Goal: Check status

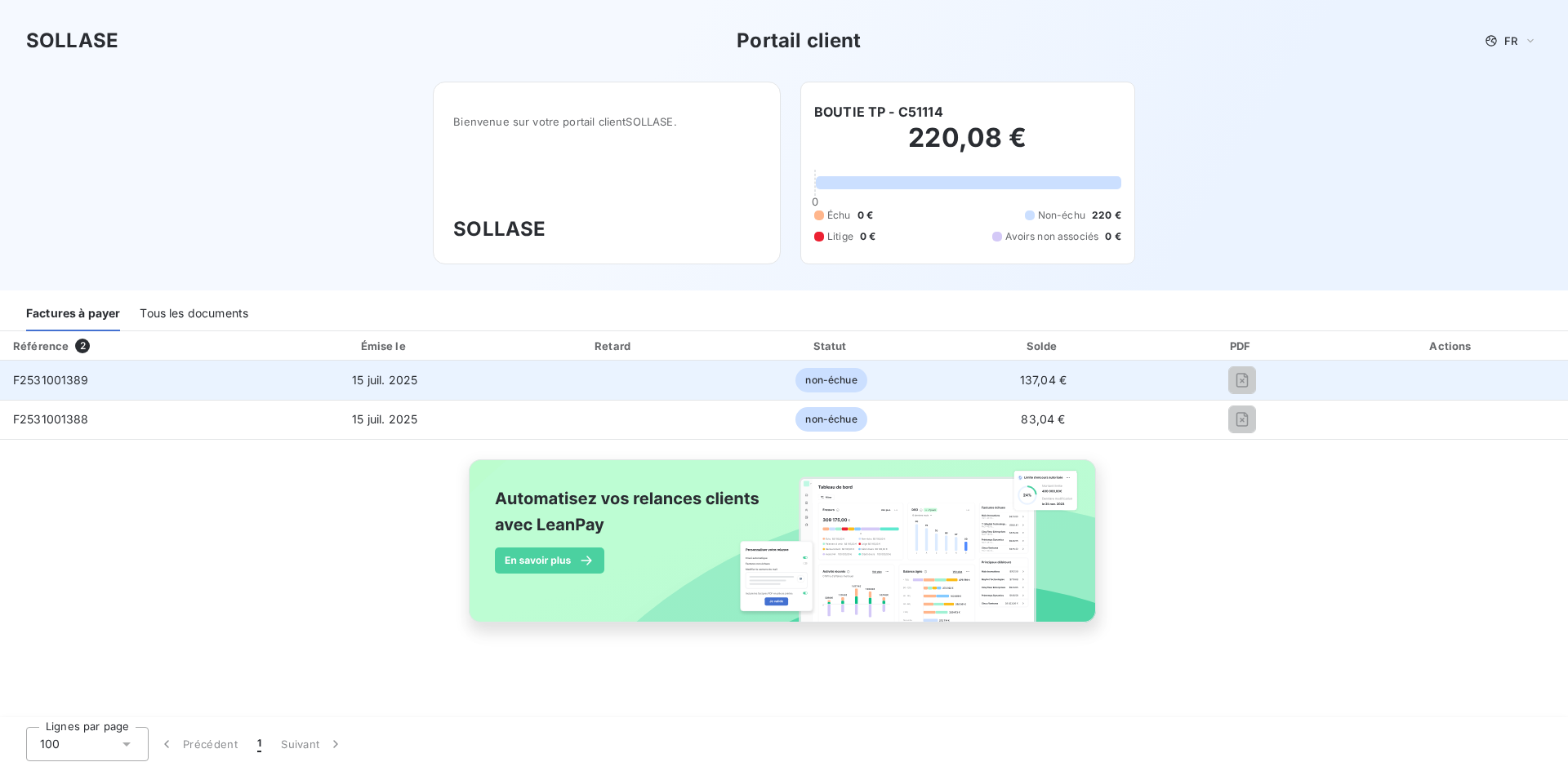
click at [56, 378] on span "F2531001389" at bounding box center [51, 380] width 76 height 14
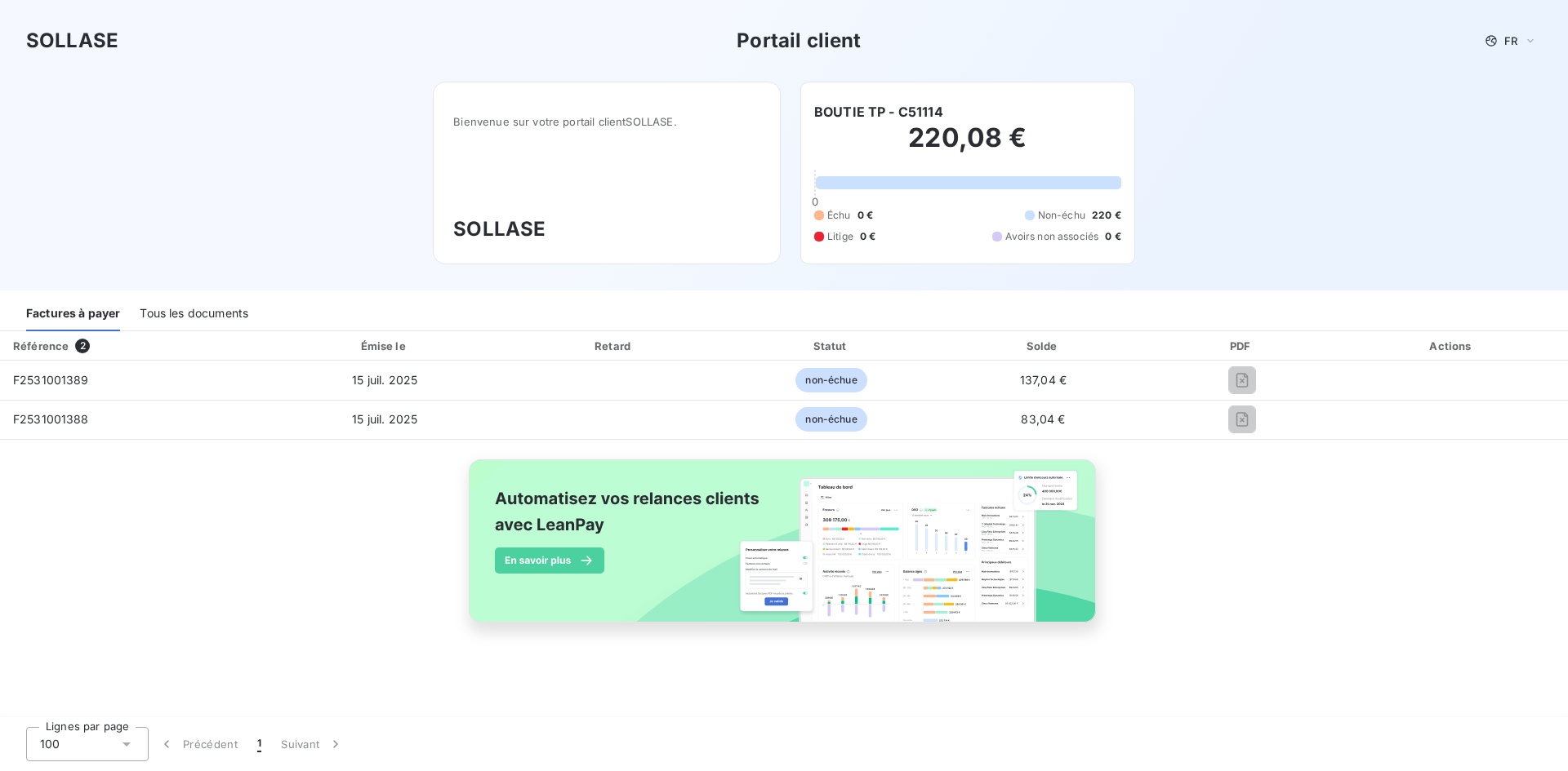
click at [206, 311] on div "Tous les documents" at bounding box center [194, 314] width 109 height 34
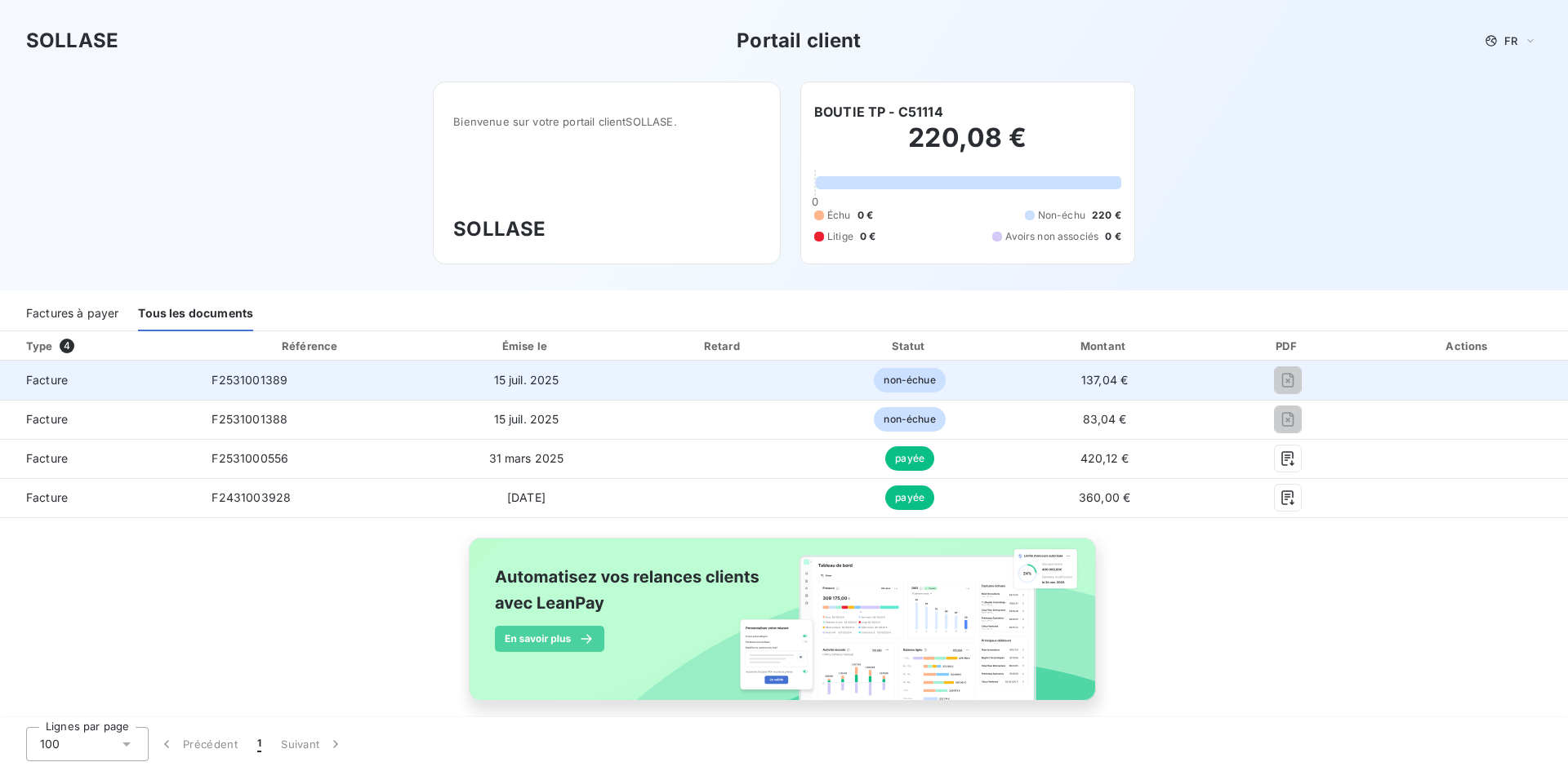
click at [243, 383] on span "F2531001389" at bounding box center [249, 380] width 76 height 14
click at [495, 388] on td "15 juil. 2025" at bounding box center [526, 380] width 205 height 39
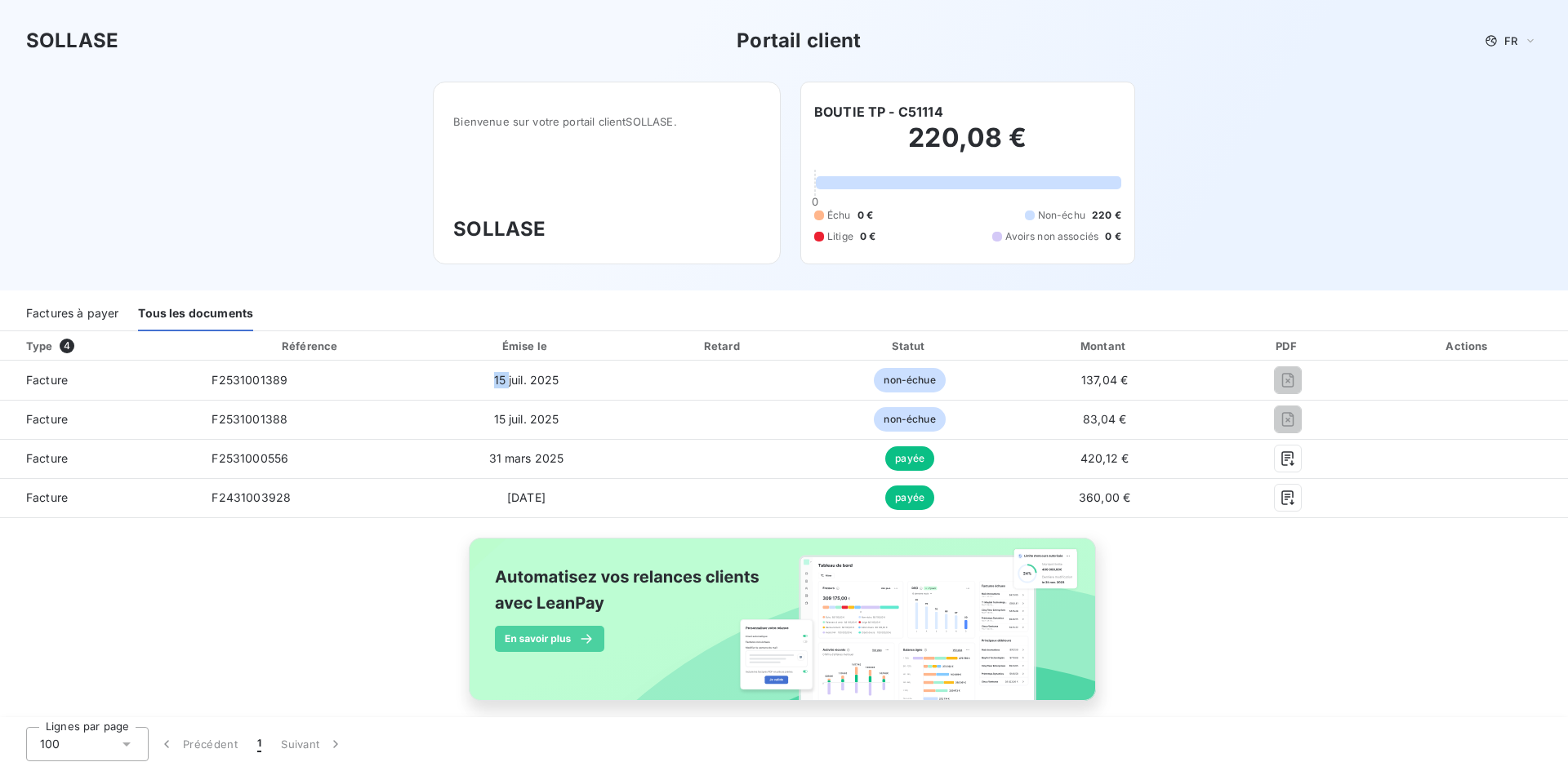
click at [64, 313] on div "Factures à payer" at bounding box center [73, 314] width 92 height 34
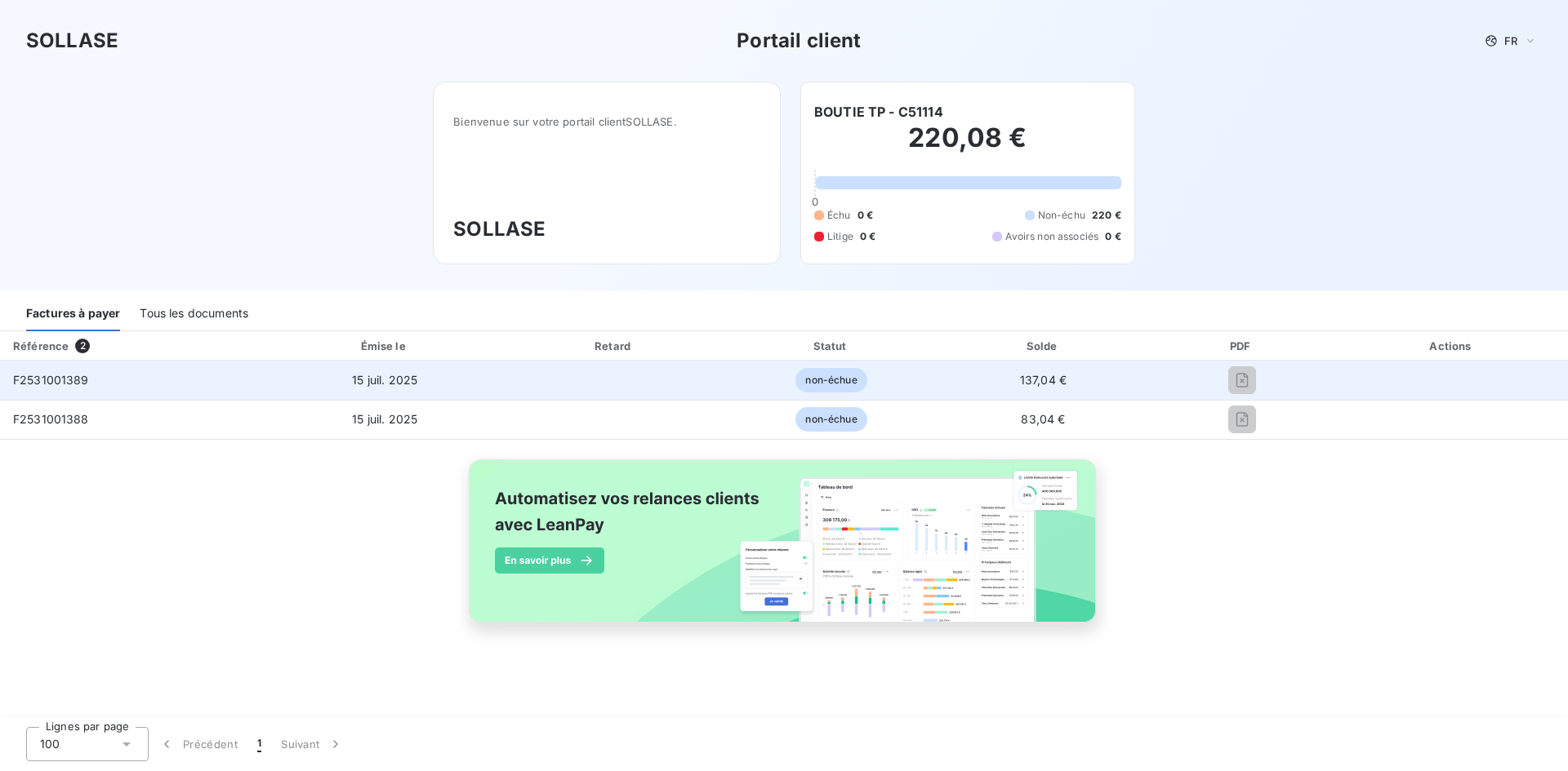
click at [67, 377] on span "F2531001389" at bounding box center [51, 380] width 76 height 14
click at [68, 378] on span "F2531001389" at bounding box center [51, 380] width 76 height 14
click at [881, 387] on td "non-échue" at bounding box center [831, 380] width 215 height 39
click at [845, 384] on span "non-échue" at bounding box center [830, 380] width 71 height 25
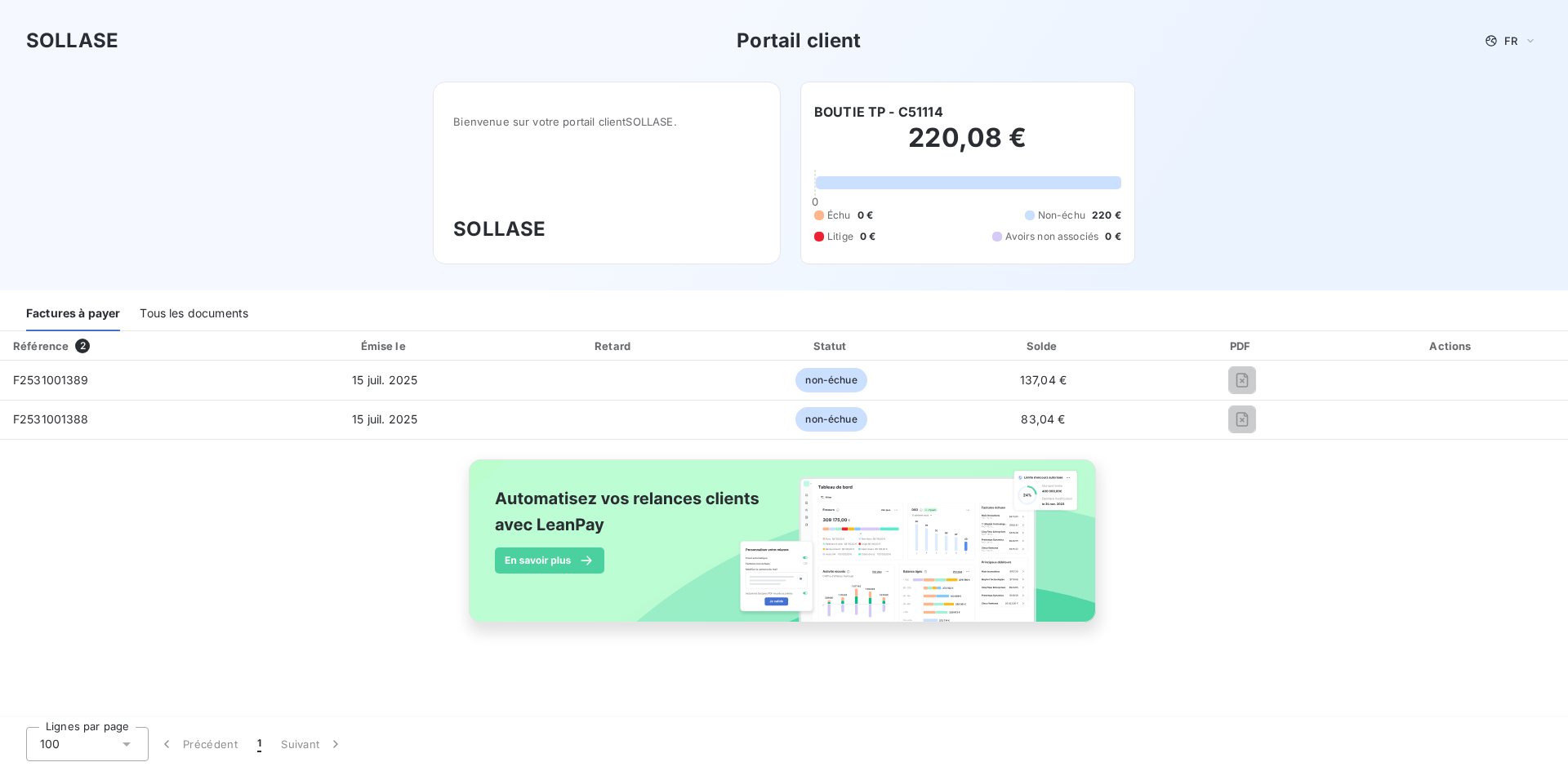
click at [165, 318] on div "Tous les documents" at bounding box center [194, 314] width 109 height 34
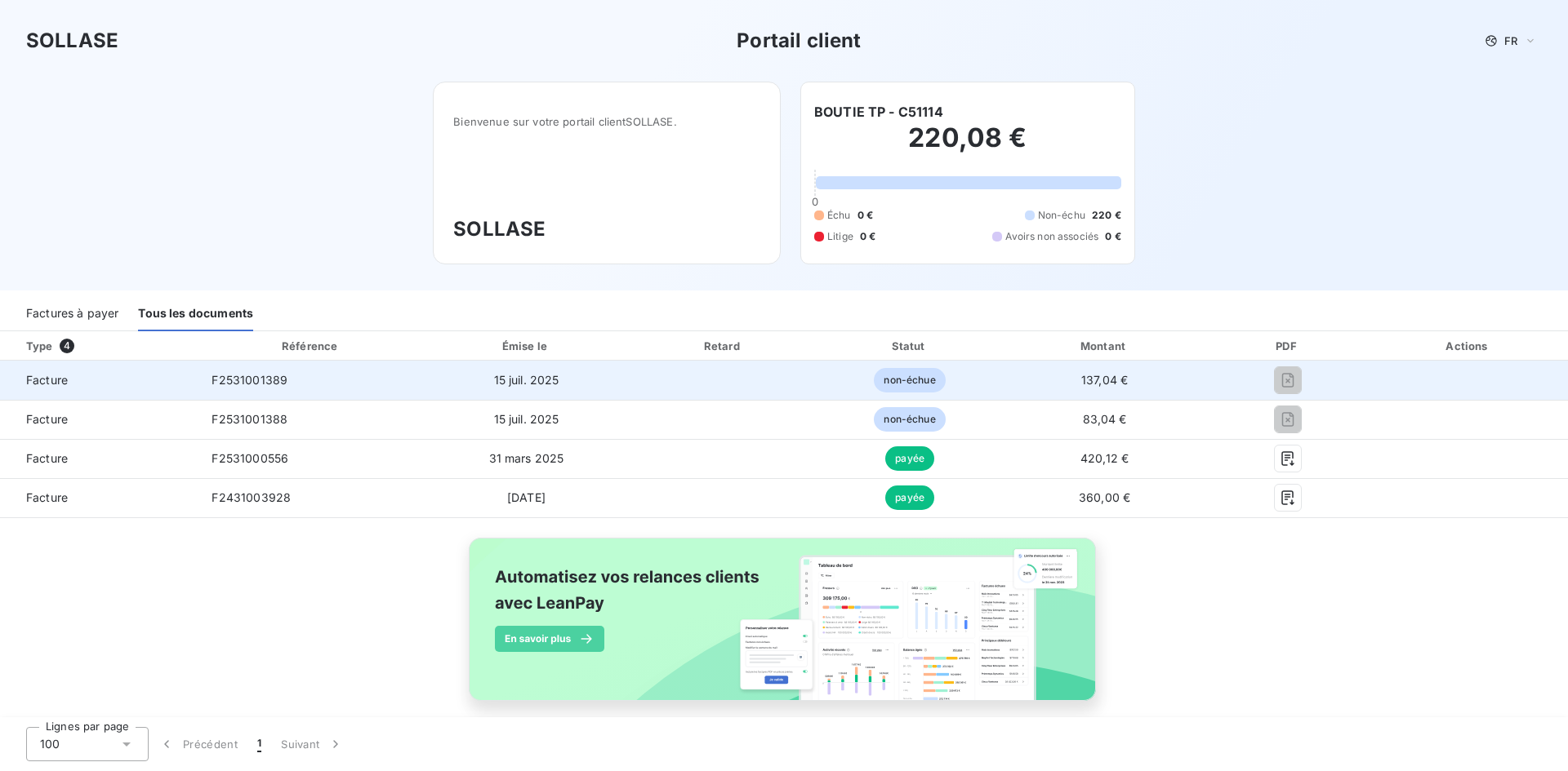
click at [56, 388] on span "Facture" at bounding box center [99, 380] width 172 height 16
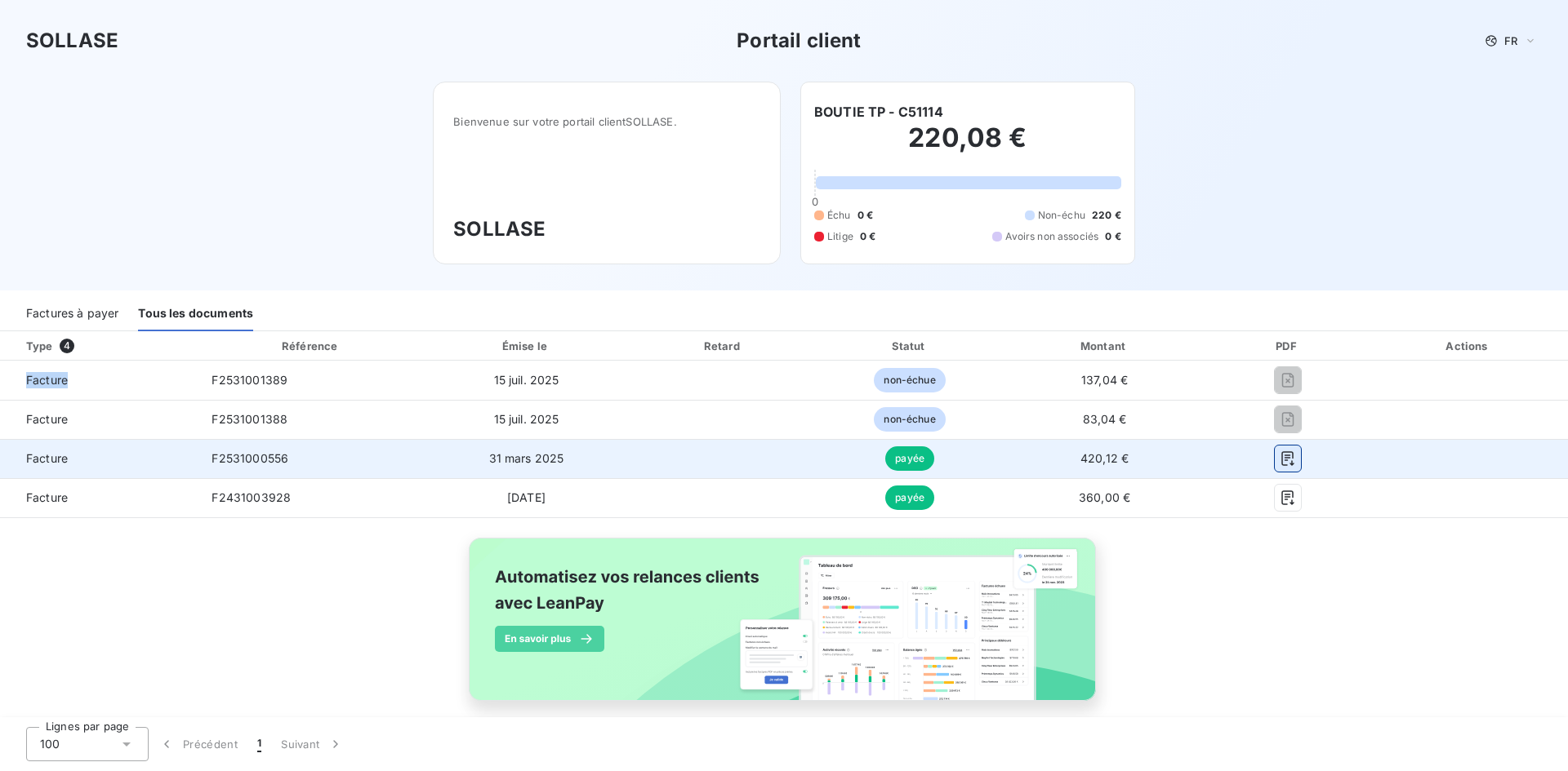
click at [1280, 462] on icon "button" at bounding box center [1288, 459] width 16 height 16
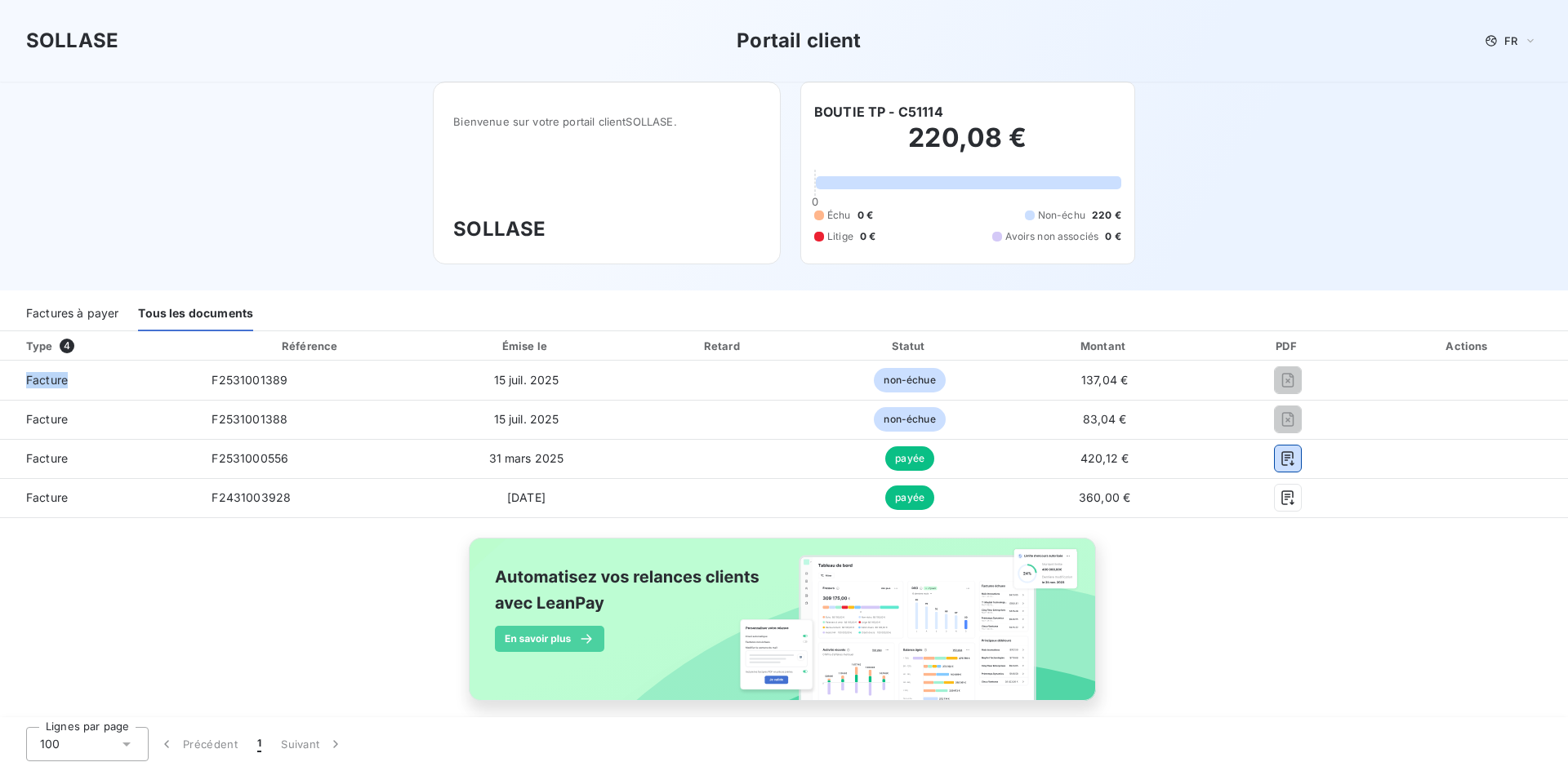
scroll to position [19, 0]
